Goal: Unclear

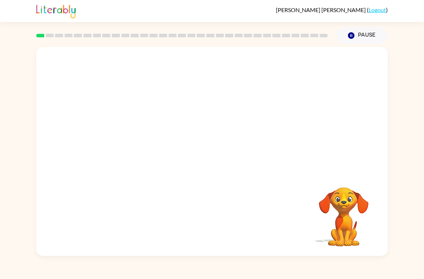
click at [385, 122] on div at bounding box center [211, 109] width 351 height 125
click at [255, 128] on div at bounding box center [211, 109] width 351 height 125
click at [206, 157] on div at bounding box center [211, 155] width 45 height 26
click at [215, 150] on icon "button" at bounding box center [212, 155] width 12 height 12
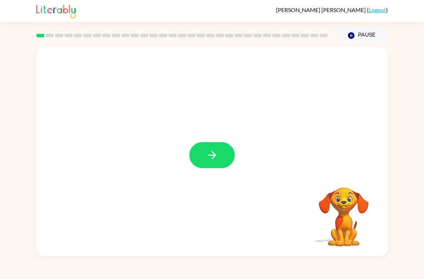
click at [396, 133] on div "Your browser must support playing .mp4 files to use Literably. Please try using…" at bounding box center [212, 150] width 424 height 212
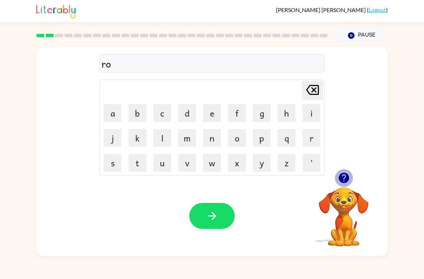
click at [342, 180] on icon "button" at bounding box center [343, 177] width 10 height 10
click at [256, 129] on button "p" at bounding box center [262, 138] width 18 height 18
click at [240, 126] on td "o" at bounding box center [237, 138] width 24 height 24
drag, startPoint x: 240, startPoint y: 126, endPoint x: 248, endPoint y: 125, distance: 7.9
click at [248, 125] on tbody "[PERSON_NAME] last character input a b c d e f g h i j k l m n o p q r s t u v …" at bounding box center [211, 128] width 223 height 94
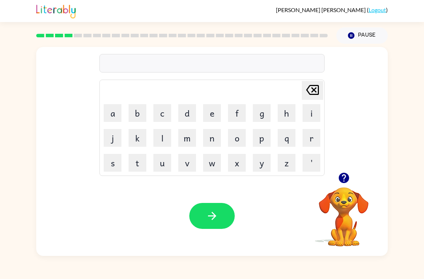
click at [348, 180] on icon "button" at bounding box center [343, 177] width 10 height 10
click at [343, 184] on button "button" at bounding box center [344, 178] width 18 height 18
click at [342, 182] on icon "button" at bounding box center [343, 177] width 10 height 10
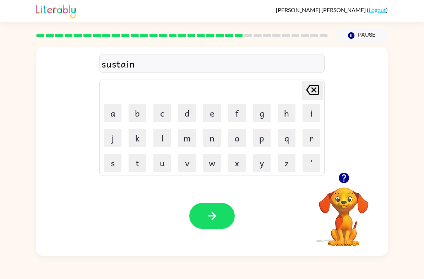
click at [348, 175] on icon "button" at bounding box center [343, 177] width 12 height 12
